Goal: Check status

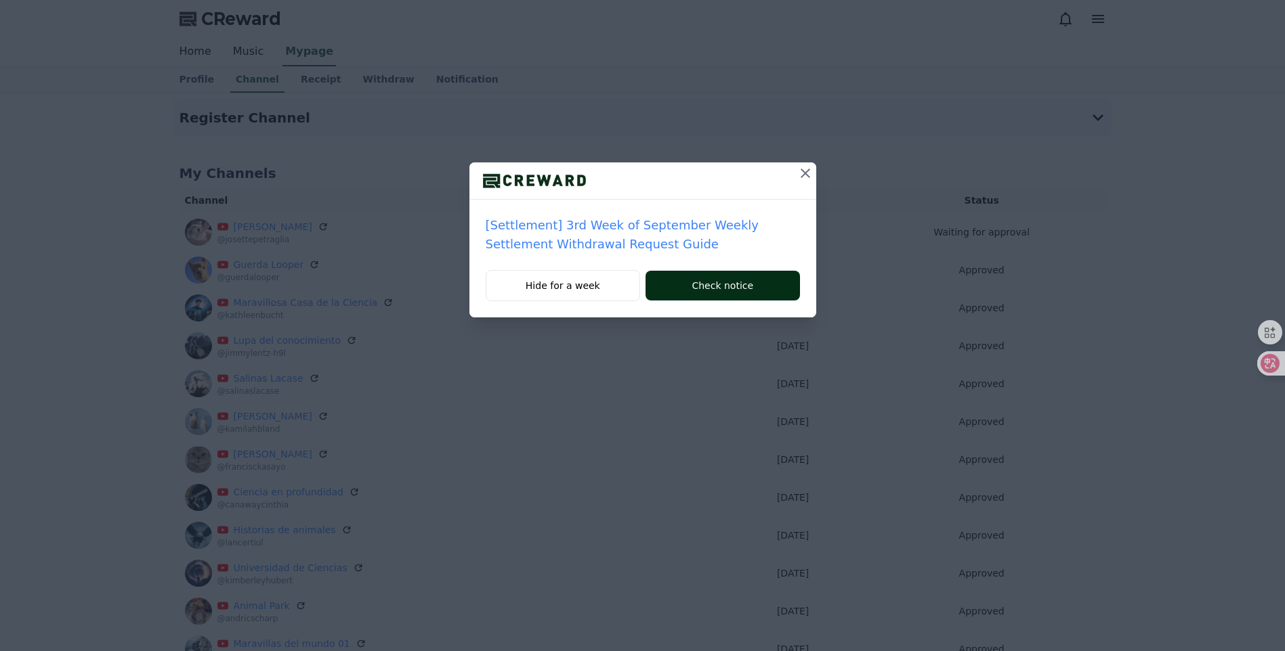
click at [706, 292] on button "Check notice" at bounding box center [722, 286] width 154 height 30
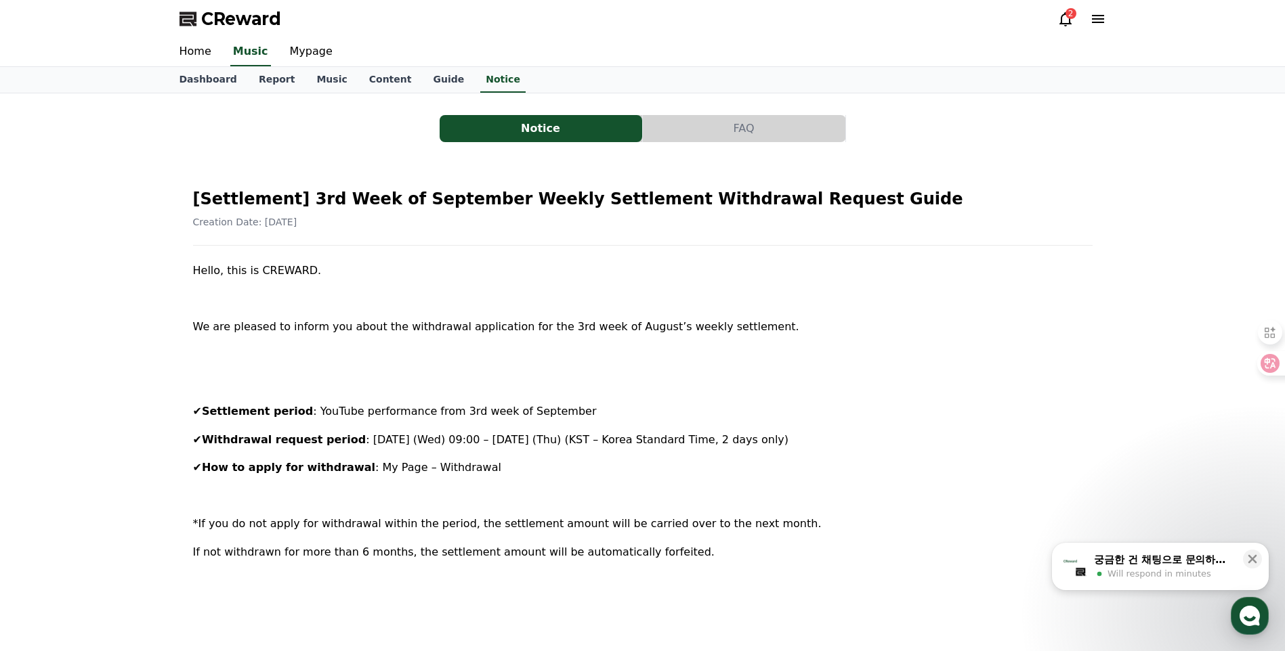
click at [1071, 23] on icon at bounding box center [1065, 19] width 16 height 16
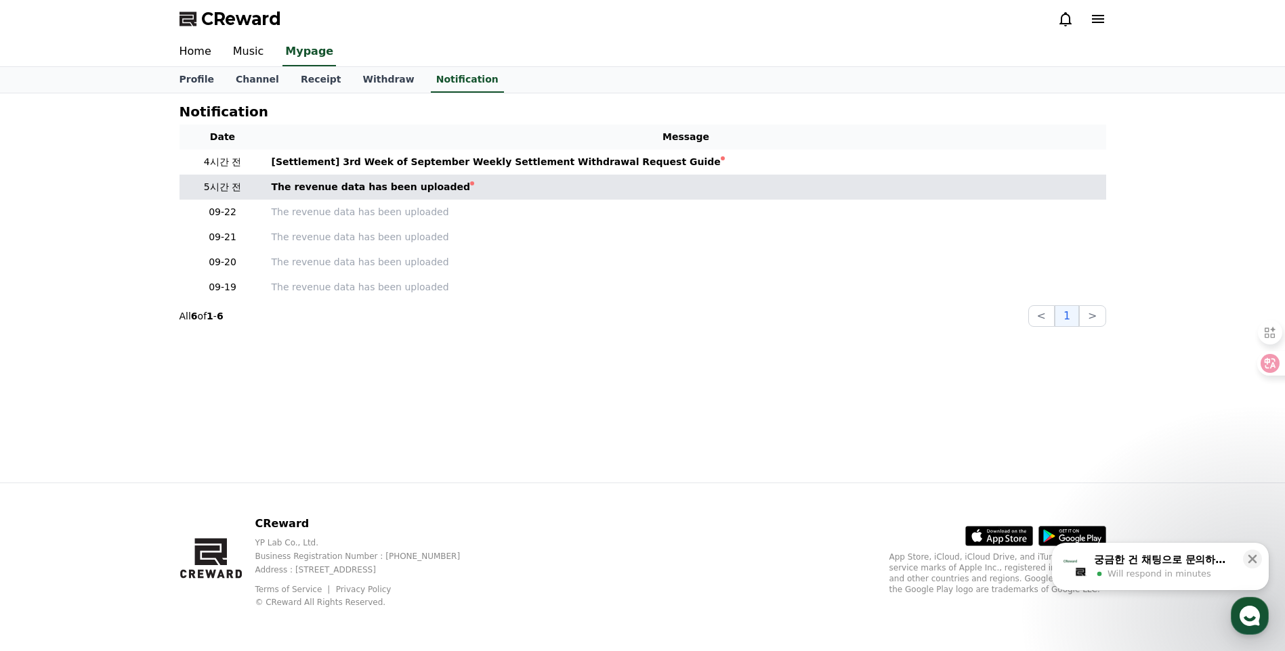
click at [426, 198] on td "The revenue data has been uploaded" at bounding box center [686, 187] width 840 height 25
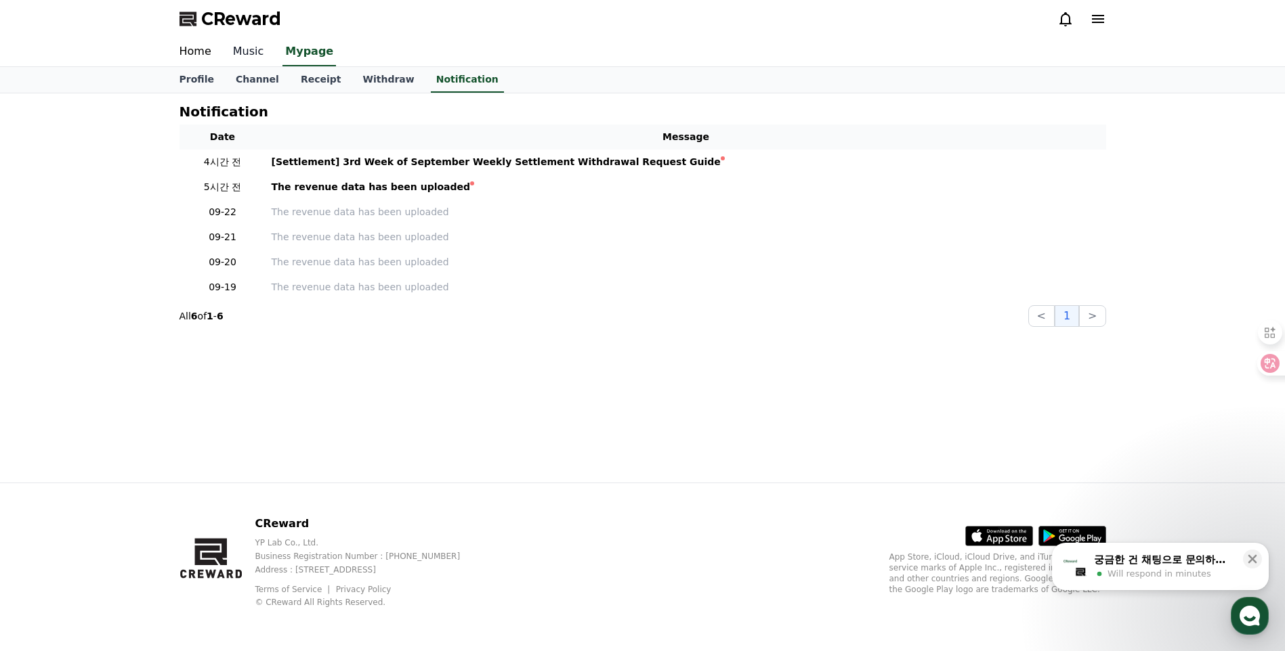
click at [243, 49] on link "Music" at bounding box center [248, 52] width 53 height 28
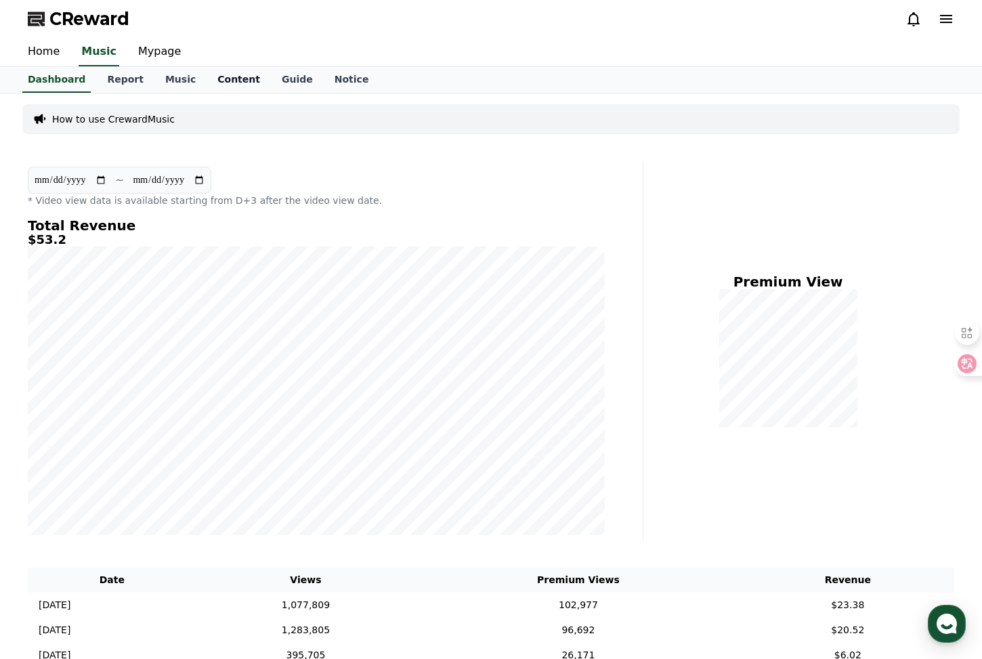
click at [233, 82] on link "Content" at bounding box center [239, 80] width 64 height 26
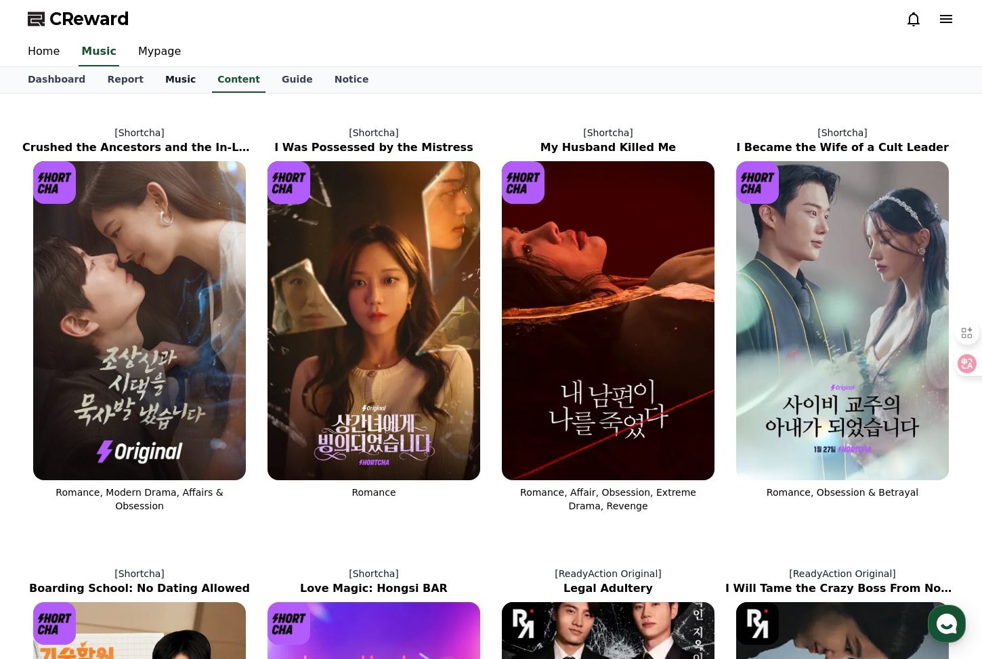
click at [170, 78] on link "Music" at bounding box center [180, 80] width 52 height 26
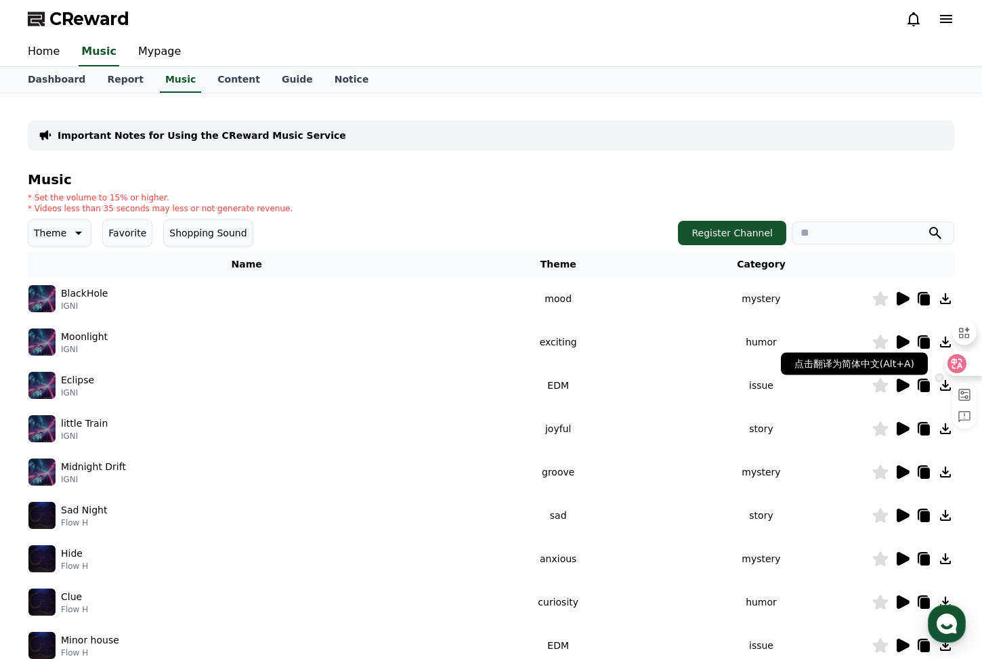
click at [958, 365] on icon at bounding box center [957, 363] width 12 height 11
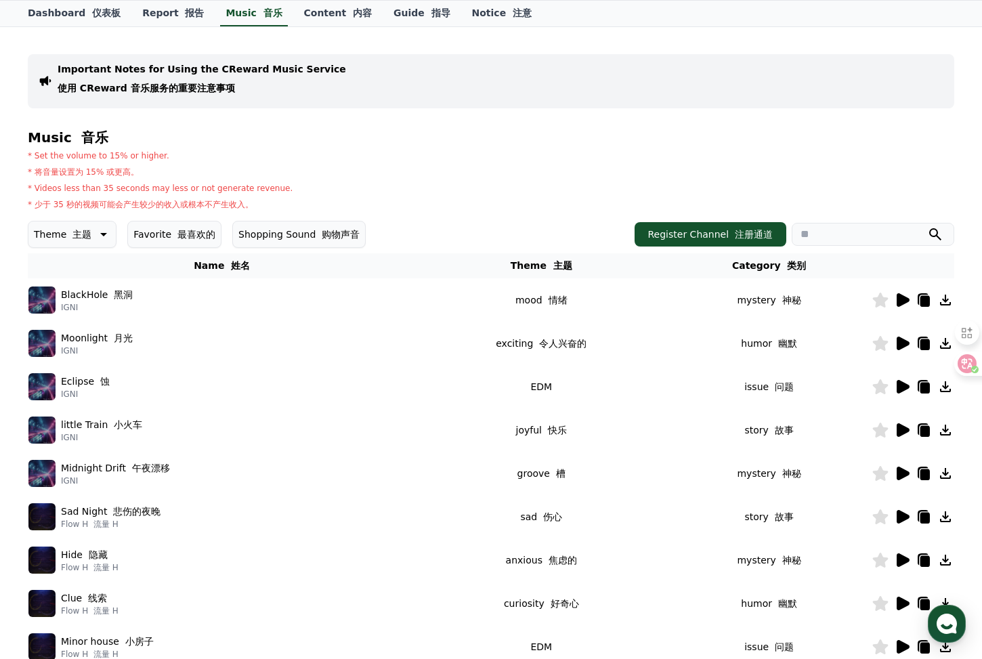
scroll to position [113, 0]
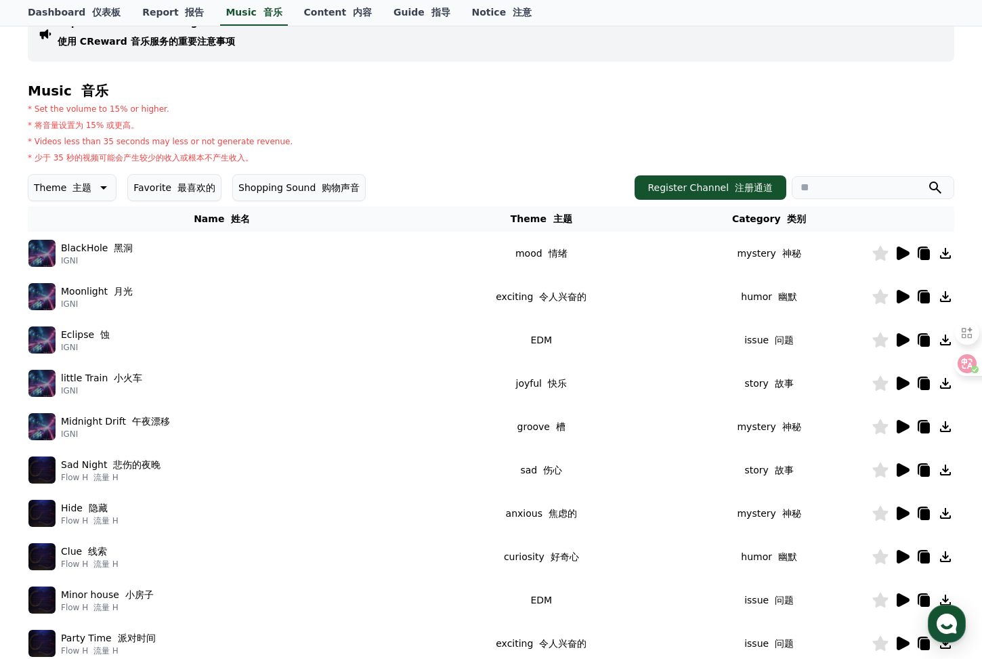
click at [900, 259] on icon at bounding box center [903, 253] width 13 height 14
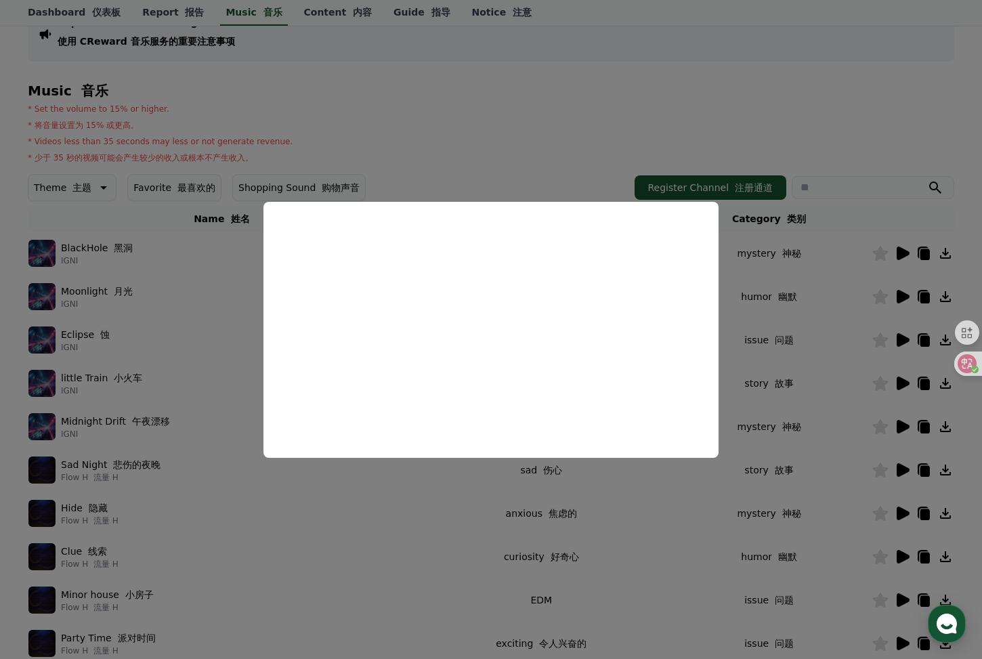
click at [700, 460] on button "close modal" at bounding box center [491, 329] width 982 height 659
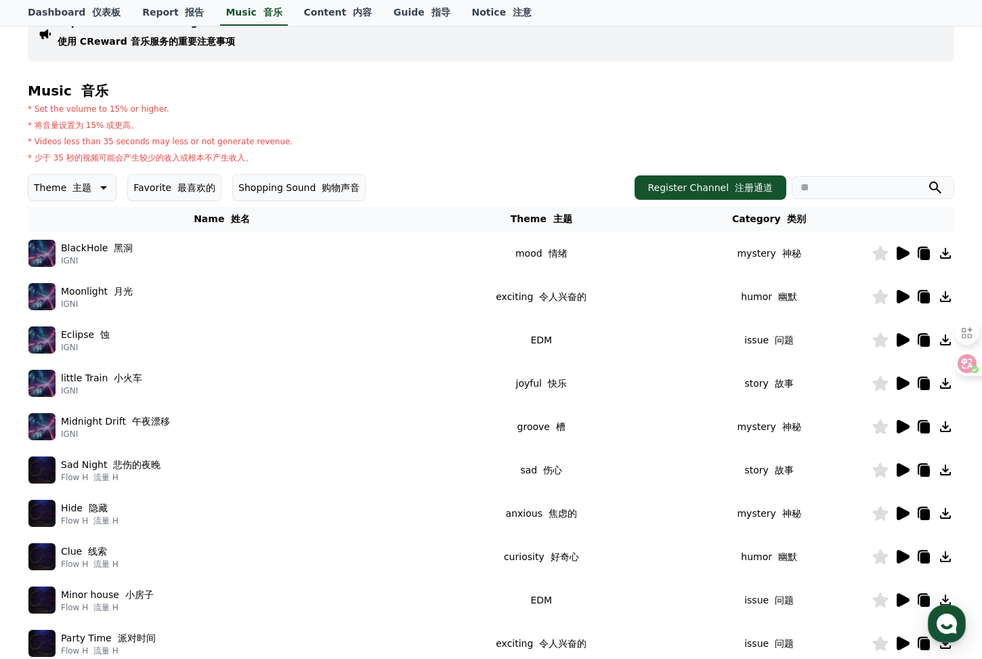
click at [896, 254] on icon at bounding box center [902, 253] width 16 height 16
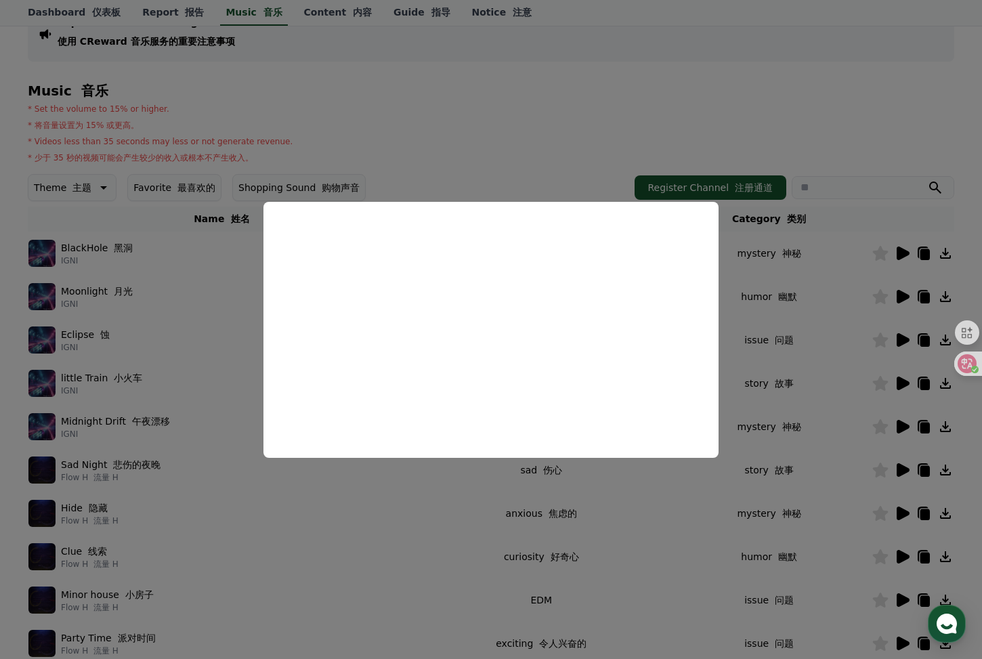
click at [842, 227] on button "close modal" at bounding box center [491, 329] width 982 height 659
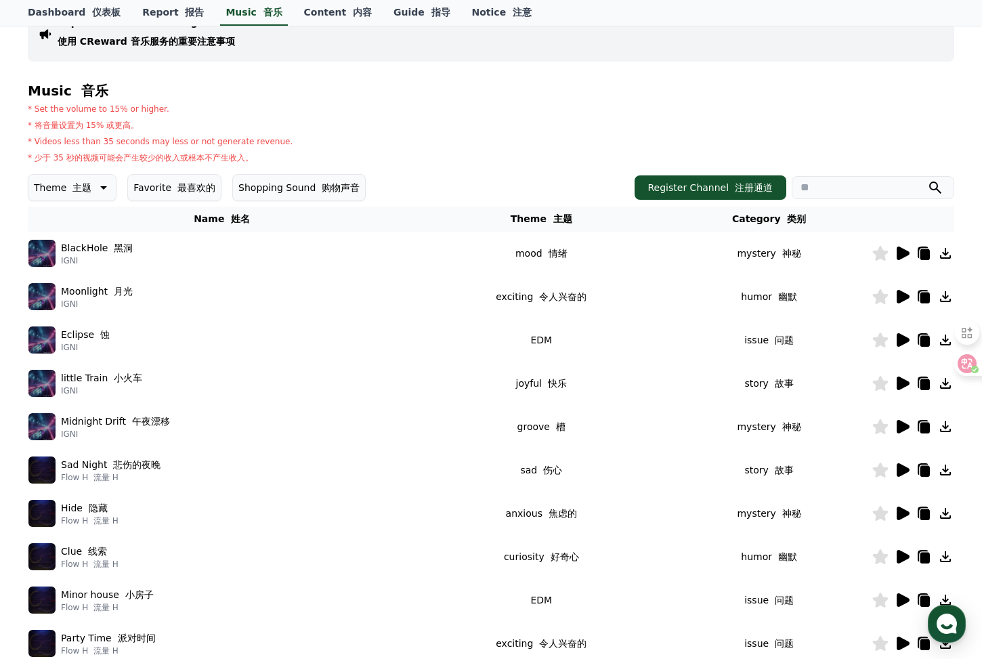
click at [899, 293] on icon at bounding box center [903, 297] width 13 height 14
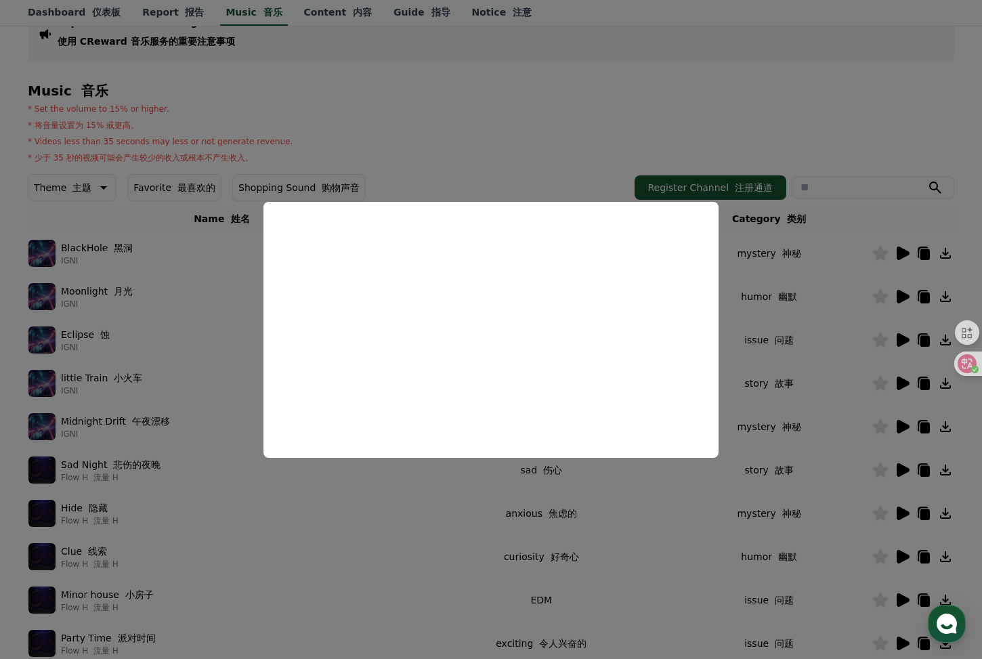
click at [798, 338] on button "close modal" at bounding box center [491, 329] width 982 height 659
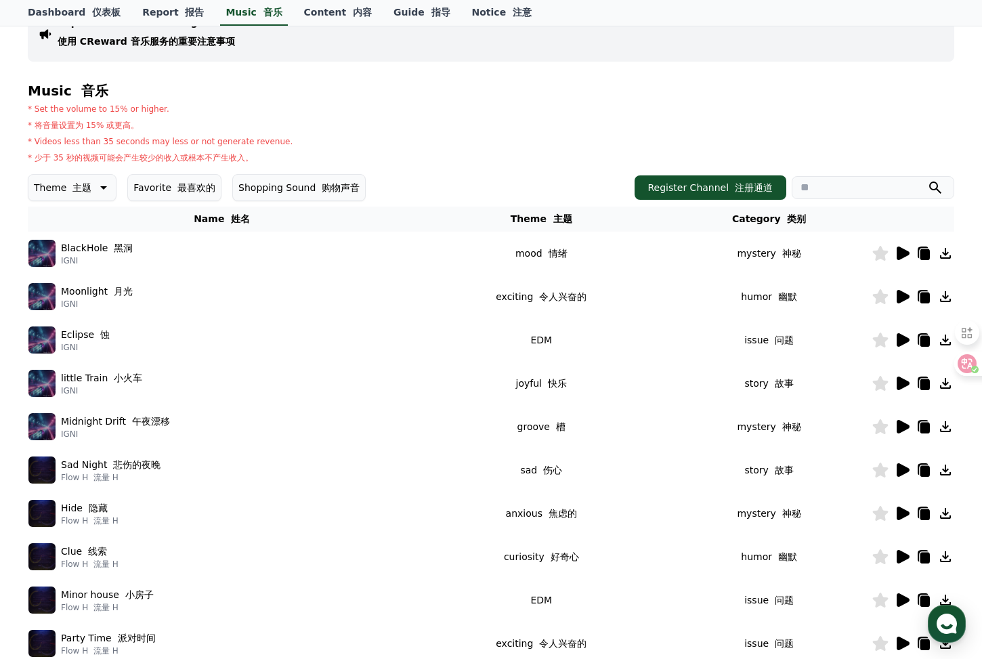
click at [897, 346] on icon at bounding box center [903, 340] width 13 height 14
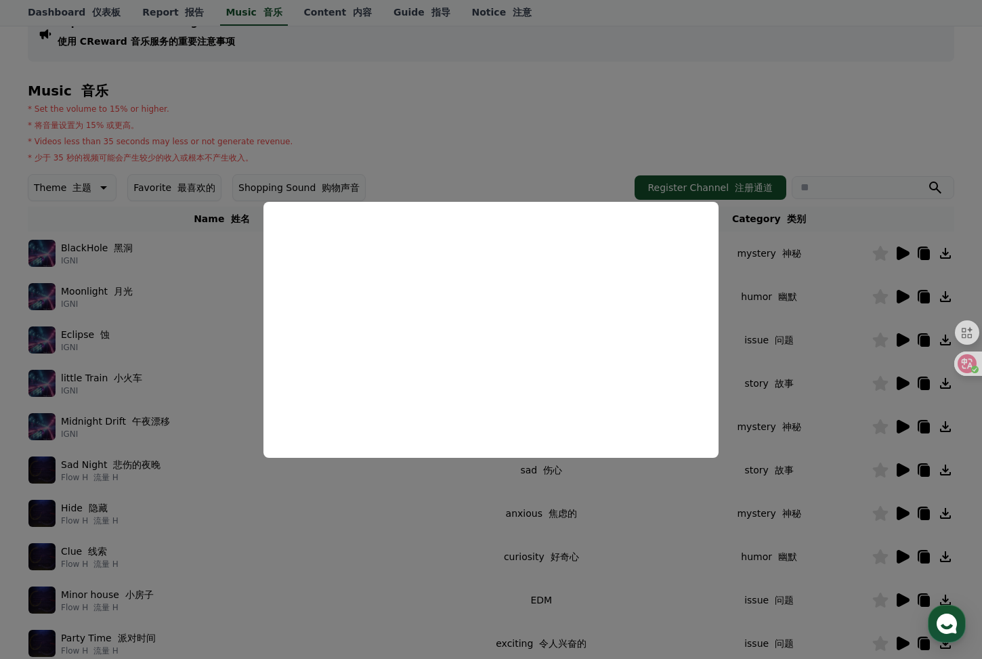
click at [774, 400] on button "close modal" at bounding box center [491, 329] width 982 height 659
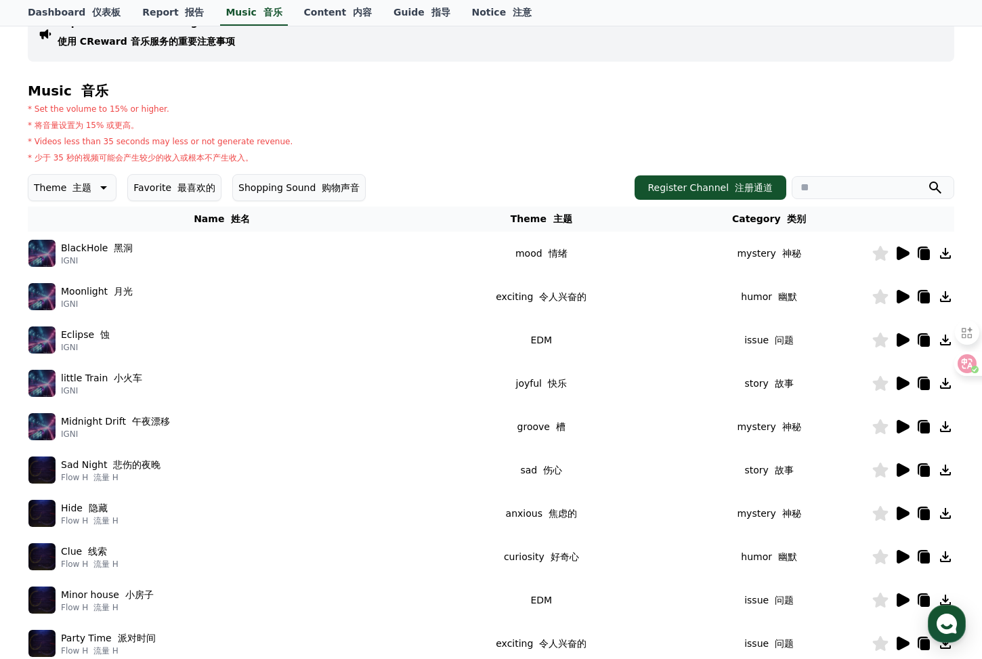
click at [906, 337] on icon at bounding box center [903, 340] width 13 height 14
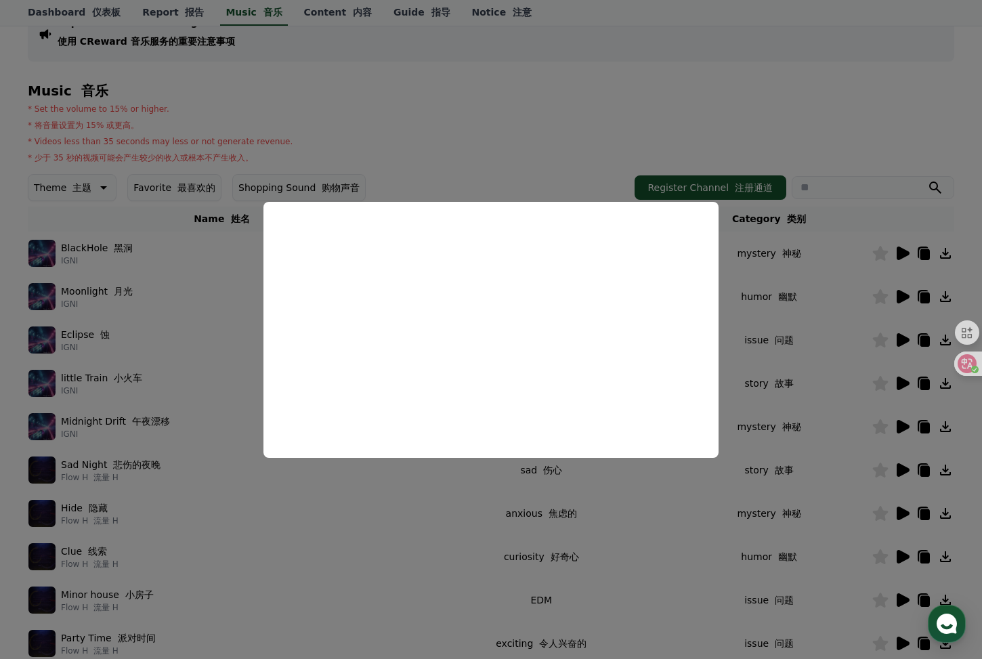
click at [773, 435] on button "close modal" at bounding box center [491, 329] width 982 height 659
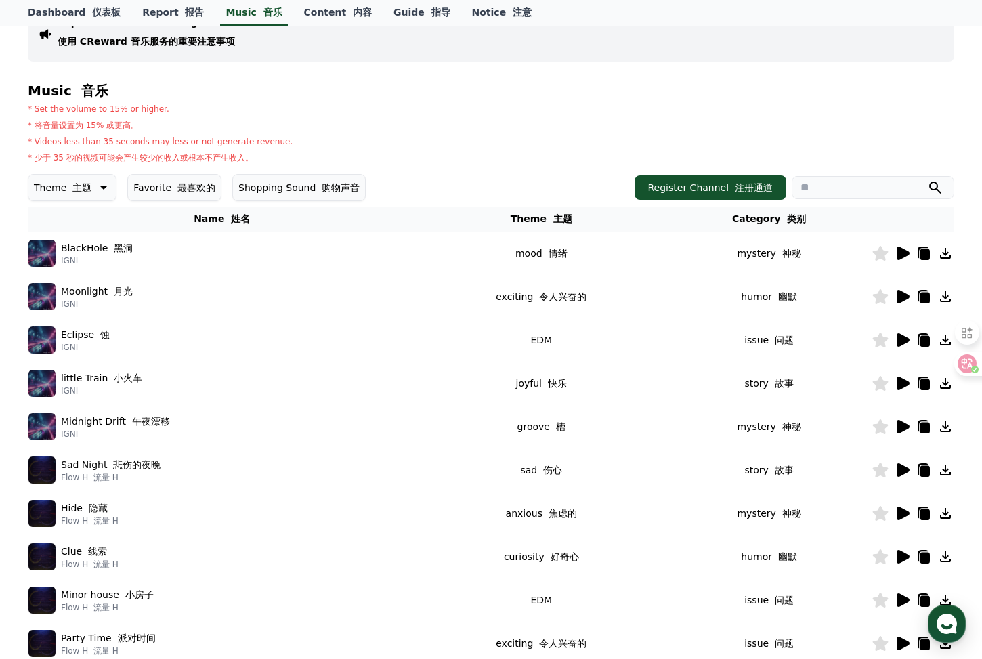
click at [893, 391] on td at bounding box center [912, 383] width 83 height 43
click at [897, 390] on icon at bounding box center [902, 383] width 16 height 16
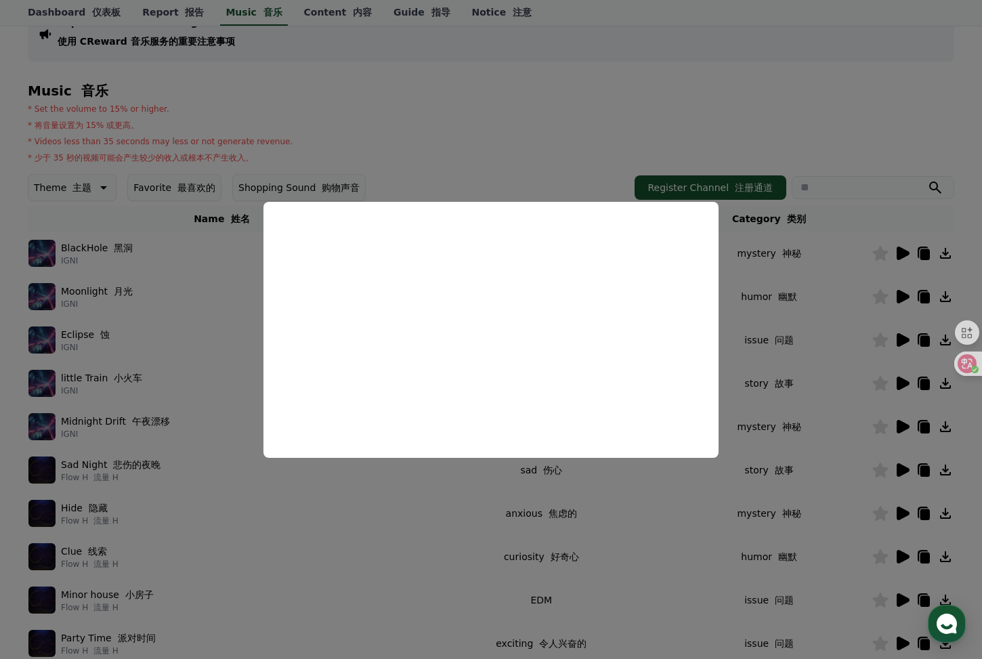
click at [816, 388] on button "close modal" at bounding box center [491, 329] width 982 height 659
